Goal: Information Seeking & Learning: Learn about a topic

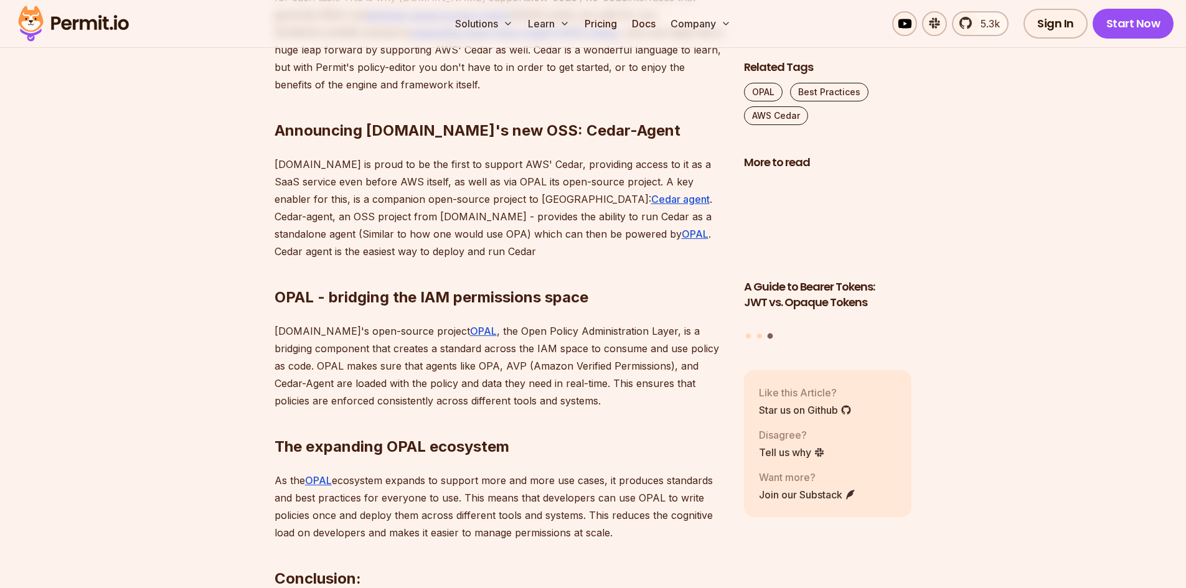
scroll to position [1370, 0]
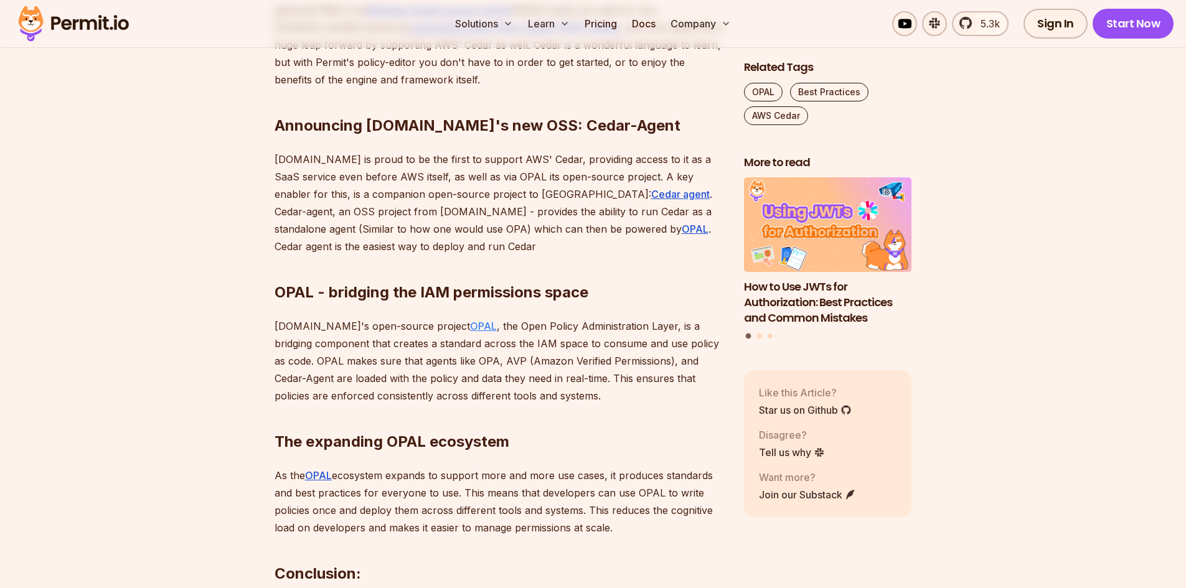
click at [470, 326] on link "OPAL" at bounding box center [483, 326] width 27 height 12
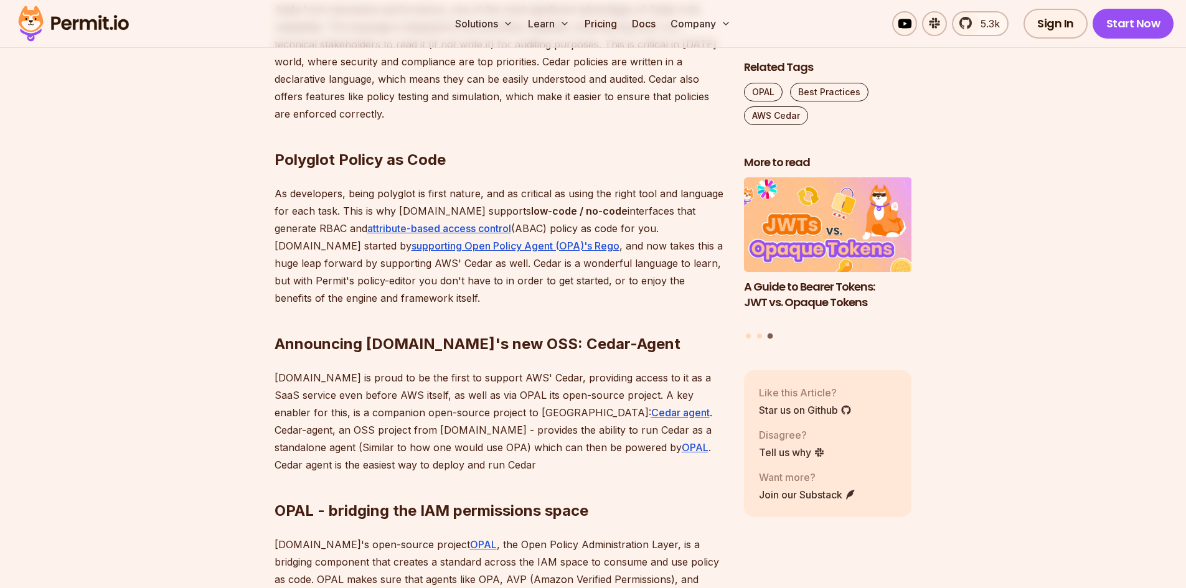
scroll to position [1245, 0]
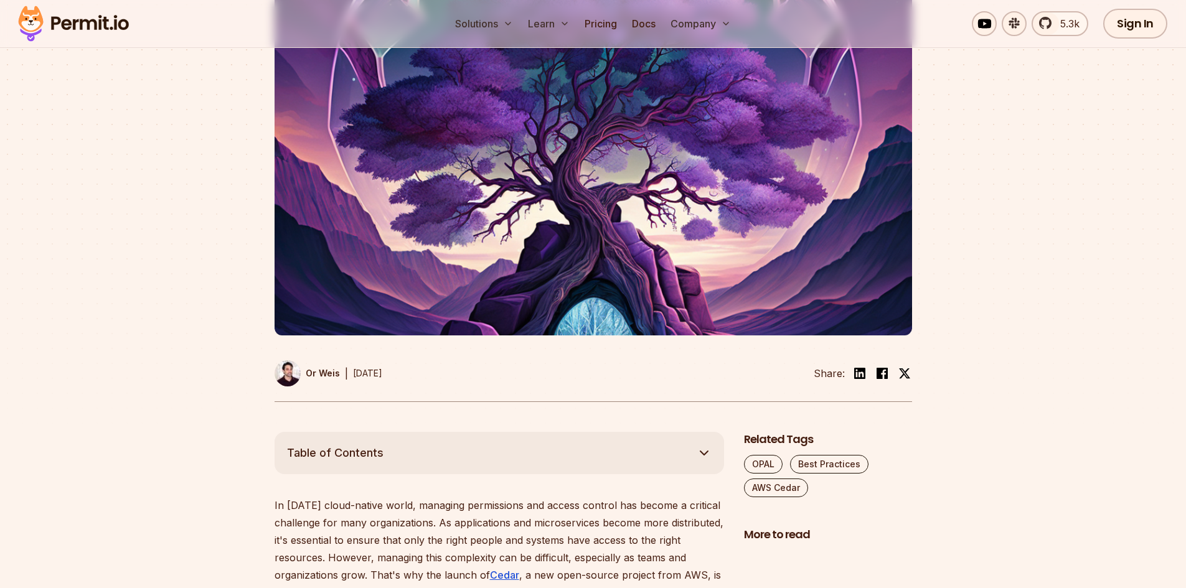
scroll to position [311, 0]
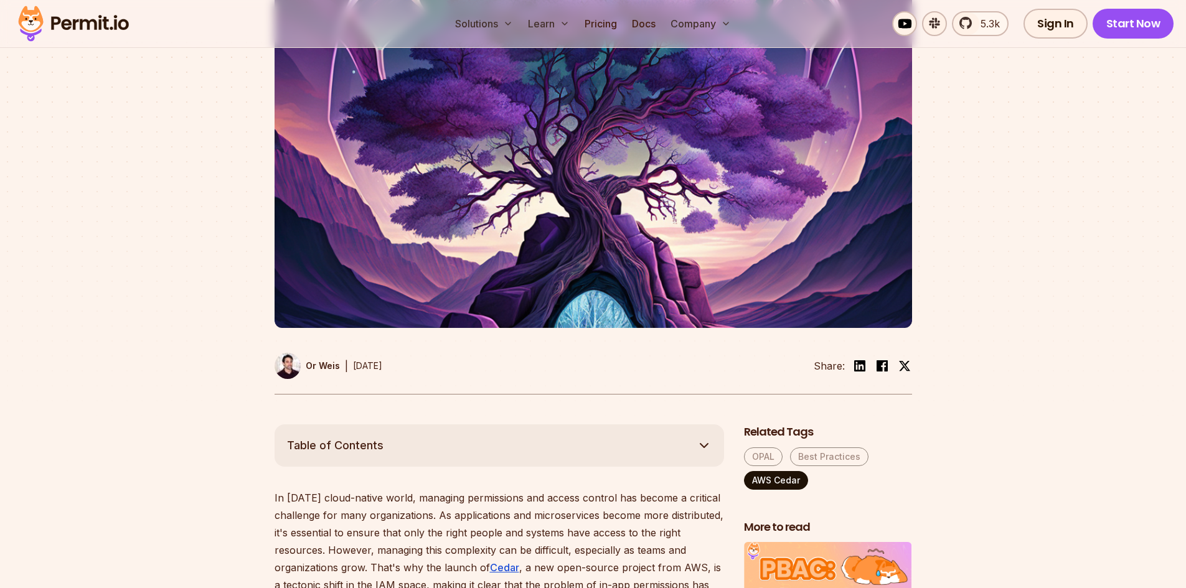
click at [770, 474] on link "AWS Cedar" at bounding box center [776, 480] width 64 height 19
